Goal: Transaction & Acquisition: Purchase product/service

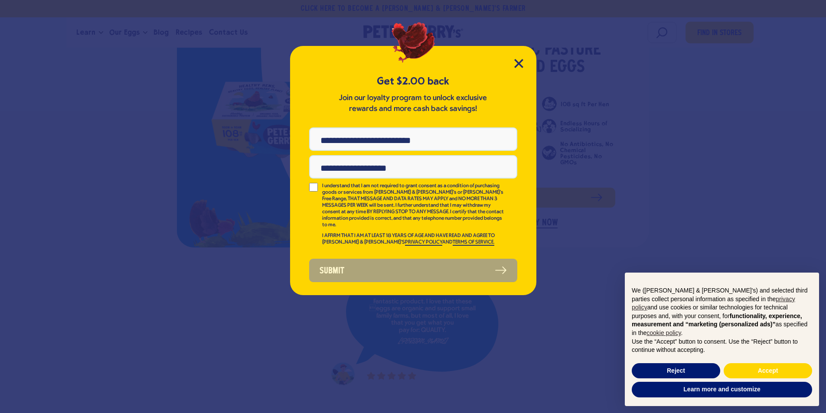
drag, startPoint x: 535, startPoint y: 204, endPoint x: 522, endPoint y: 51, distance: 153.7
click at [522, 51] on div "Get $2.00 back Join our loyalty program to unlock exclusive rewards and more ca…" at bounding box center [413, 170] width 246 height 249
click at [515, 62] on icon "Close Modal" at bounding box center [518, 63] width 9 height 9
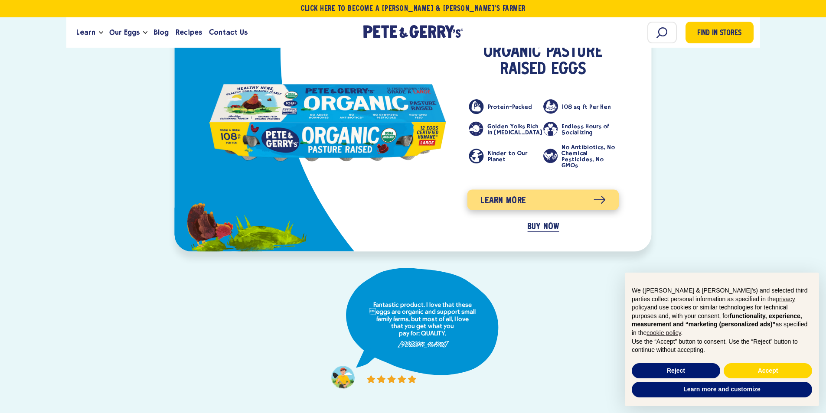
scroll to position [434, 0]
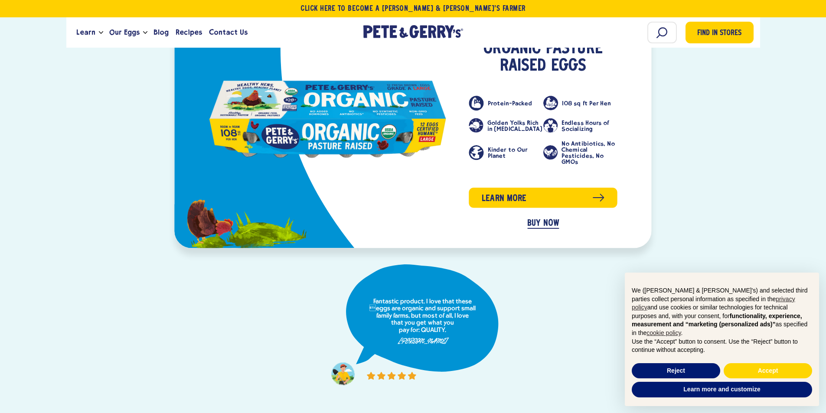
click at [545, 198] on div "Learn more BUY NOW" at bounding box center [543, 210] width 148 height 45
click at [545, 219] on link "BUY NOW" at bounding box center [543, 224] width 32 height 10
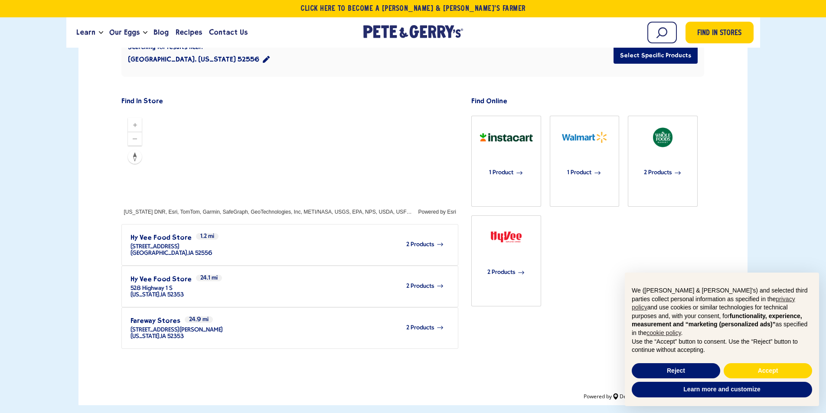
scroll to position [217, 0]
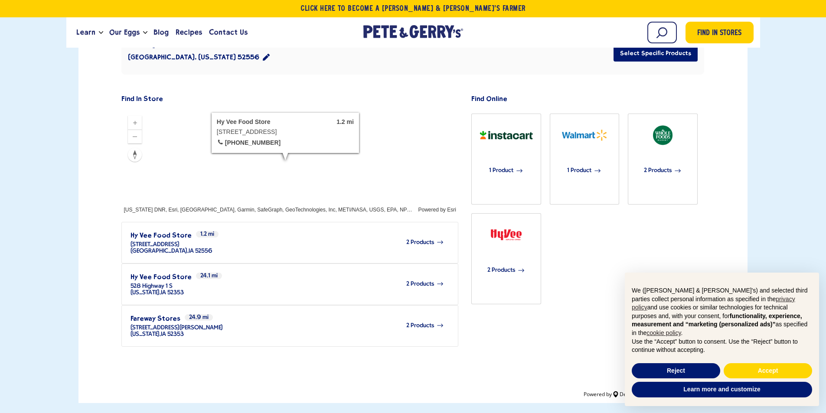
click at [417, 239] on span "2 Products" at bounding box center [420, 242] width 28 height 7
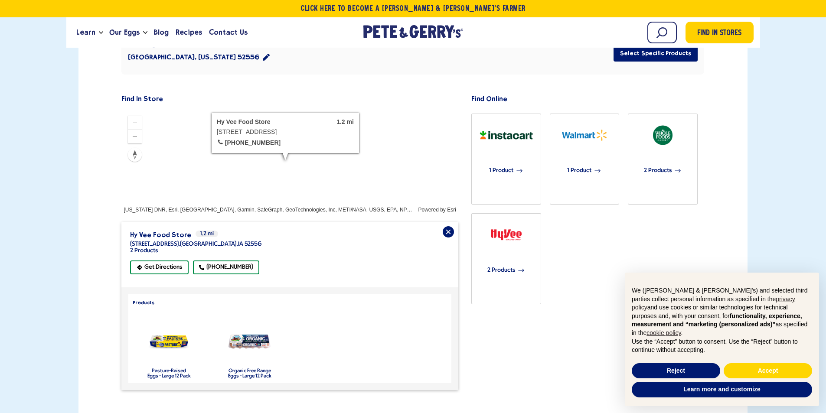
click at [167, 329] on img "product" at bounding box center [169, 342] width 46 height 26
click at [166, 329] on img "product" at bounding box center [169, 342] width 46 height 26
click at [164, 369] on label "Pasture-Raised Eggs - Large 12 Pack" at bounding box center [168, 374] width 43 height 10
click at [177, 369] on label "Pasture-Raised Eggs - Large 12 Pack" at bounding box center [168, 374] width 43 height 10
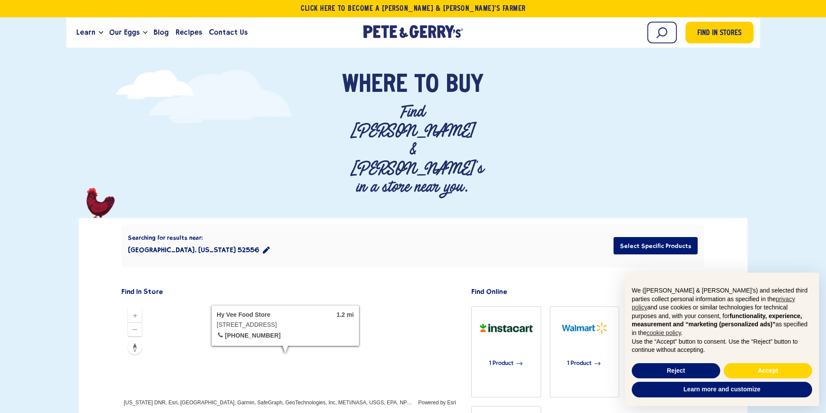
scroll to position [0, 0]
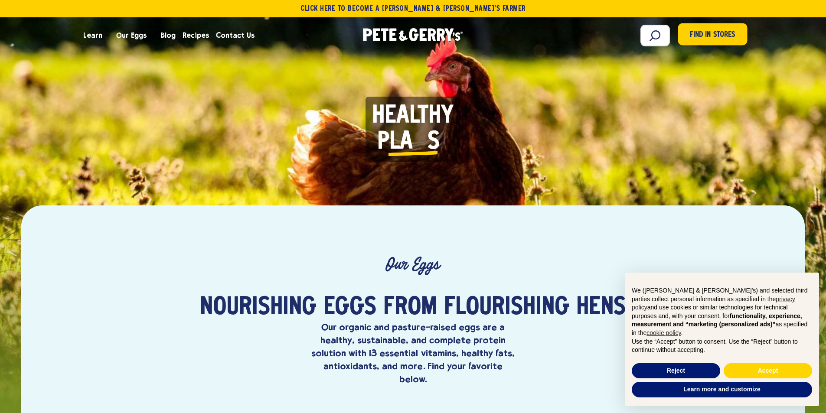
click at [734, 44] on link "Find in Stores" at bounding box center [712, 34] width 69 height 22
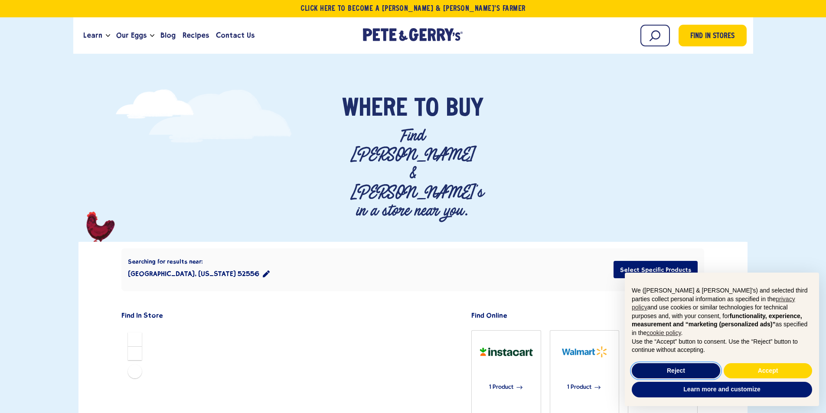
click at [681, 373] on button "Reject" at bounding box center [676, 371] width 88 height 16
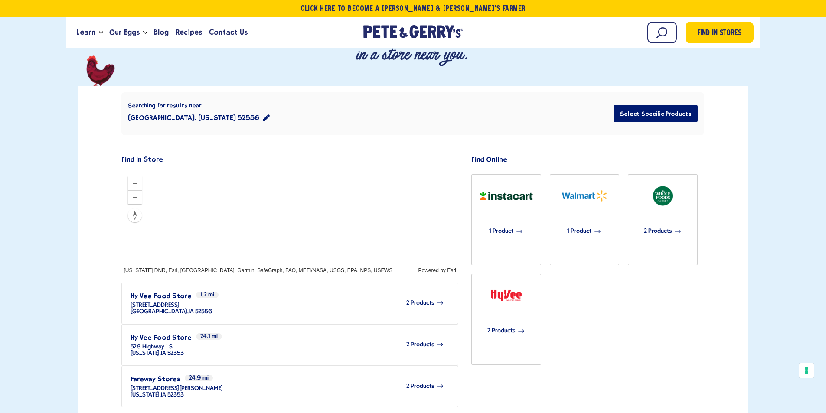
scroll to position [130, 0]
